Goal: Navigation & Orientation: Find specific page/section

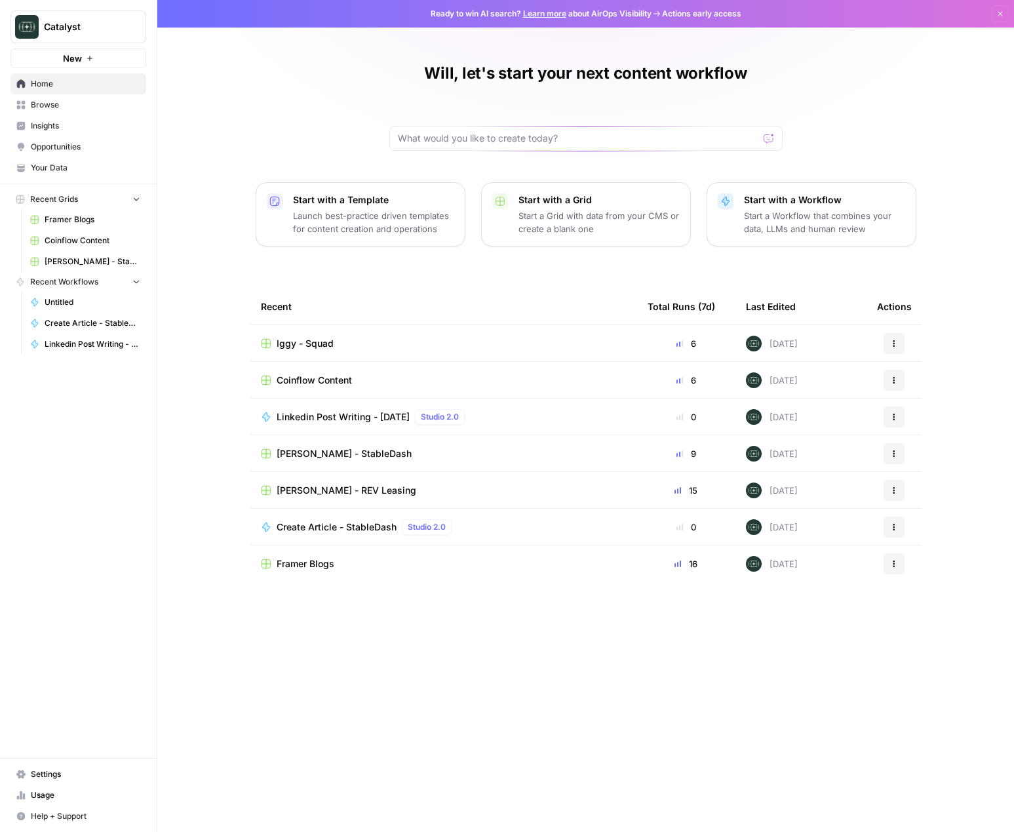
click at [72, 244] on span "Coinflow Content" at bounding box center [93, 241] width 96 height 12
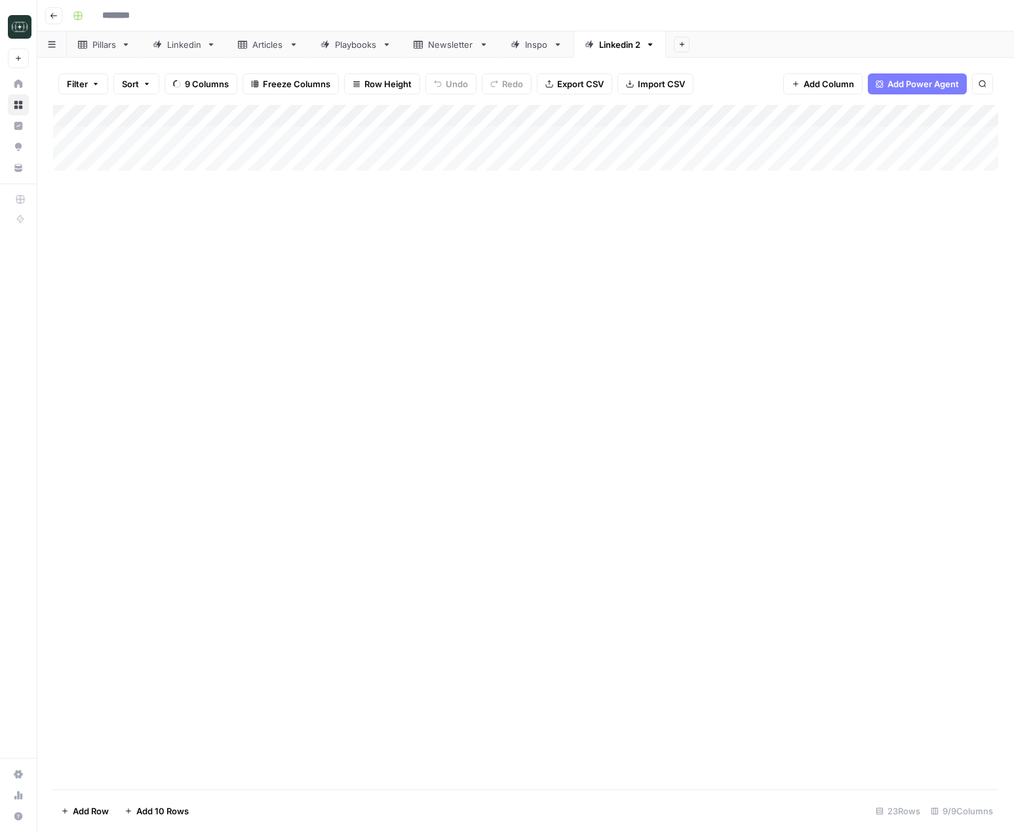
type input "**********"
click at [269, 45] on div "Articles" at bounding box center [267, 44] width 31 height 13
click at [352, 49] on div "Playbooks" at bounding box center [356, 44] width 42 height 13
